Goal: Navigation & Orientation: Find specific page/section

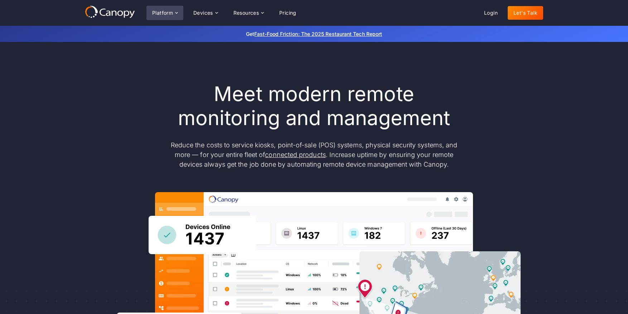
click at [176, 14] on icon at bounding box center [177, 13] width 6 height 6
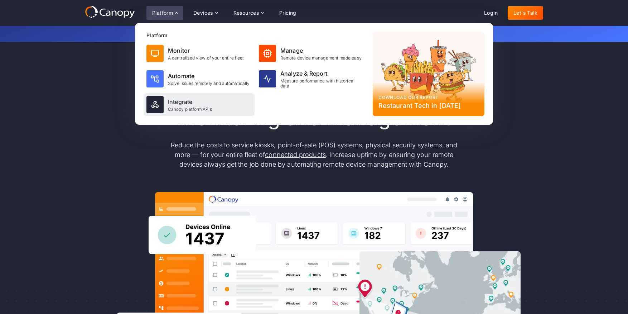
click at [193, 103] on div "Integrate" at bounding box center [190, 101] width 44 height 9
